Goal: Find specific page/section: Find specific page/section

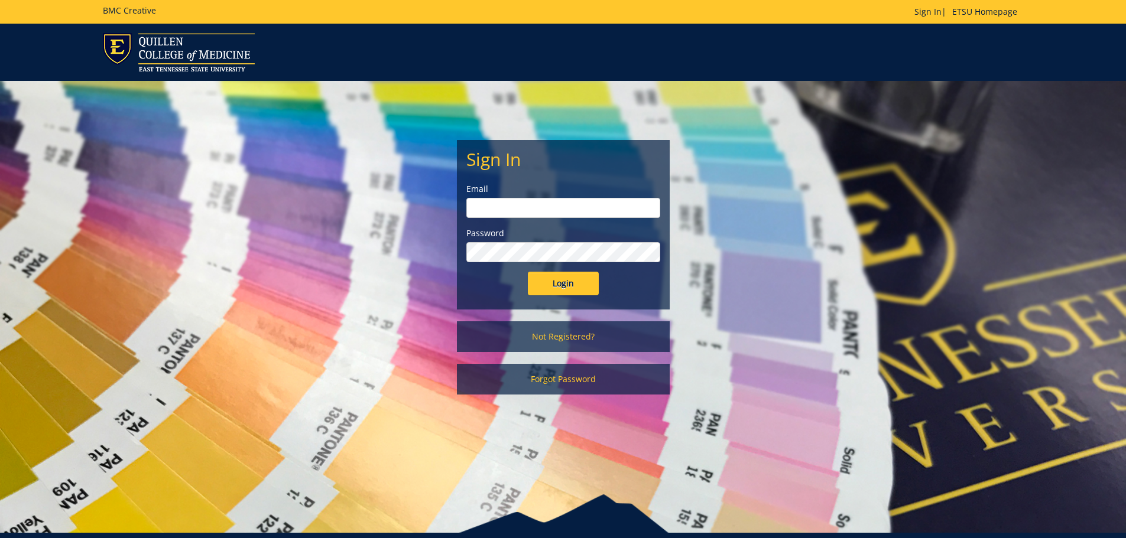
click at [505, 218] on form "Sign In Email Password Login" at bounding box center [563, 223] width 194 height 146
click at [510, 207] on input "email" at bounding box center [563, 208] width 194 height 20
type input "[PERSON_NAME][EMAIL_ADDRESS][DOMAIN_NAME]"
click at [528, 272] on input "Login" at bounding box center [563, 284] width 71 height 24
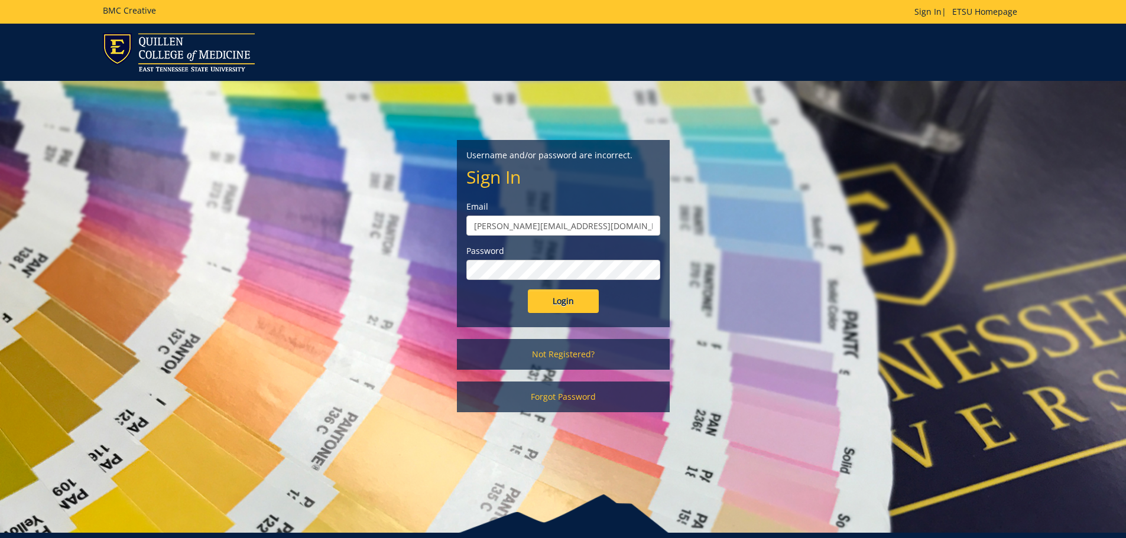
click at [528, 290] on input "Login" at bounding box center [563, 302] width 71 height 24
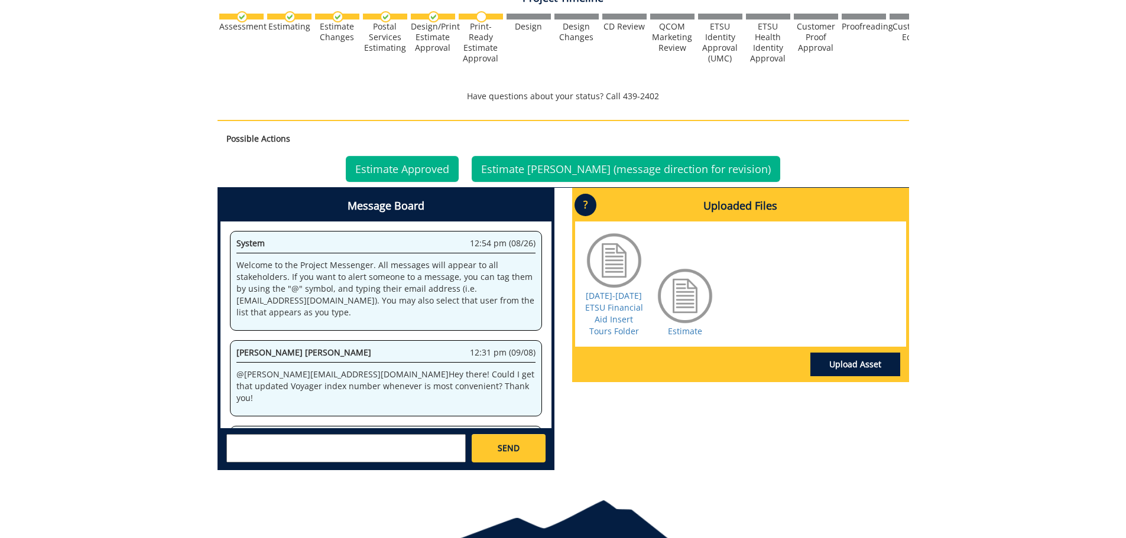
scroll to position [317, 0]
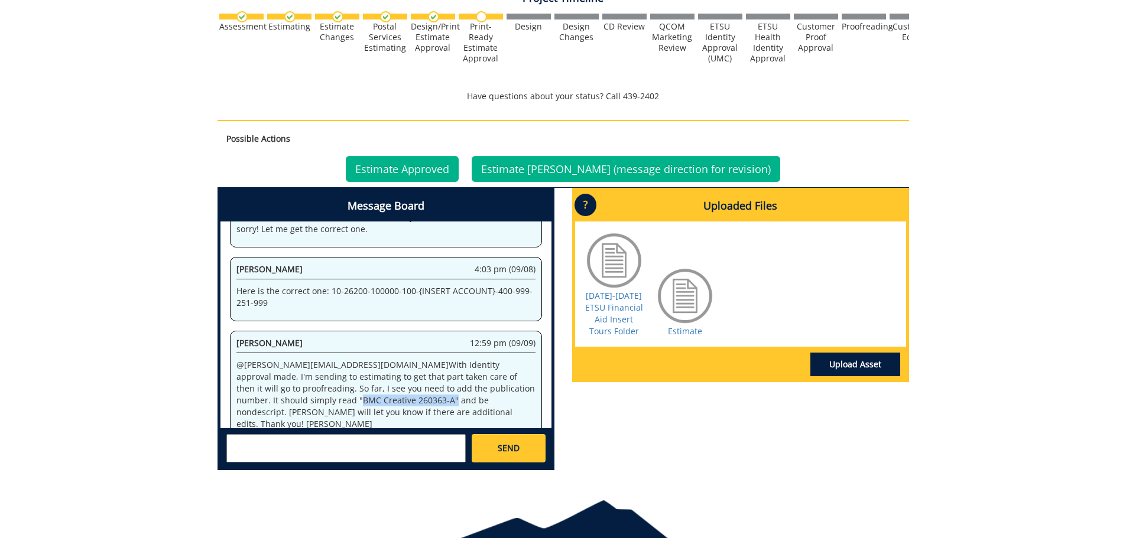
drag, startPoint x: 305, startPoint y: 389, endPoint x: 479, endPoint y: 377, distance: 174.8
click at [479, 377] on p "@ [PERSON_NAME][EMAIL_ADDRESS][DOMAIN_NAME] With Identity approval made, I'm se…" at bounding box center [385, 394] width 299 height 71
copy p ""BMC Creative 260363-A"
